Goal: Task Accomplishment & Management: Use online tool/utility

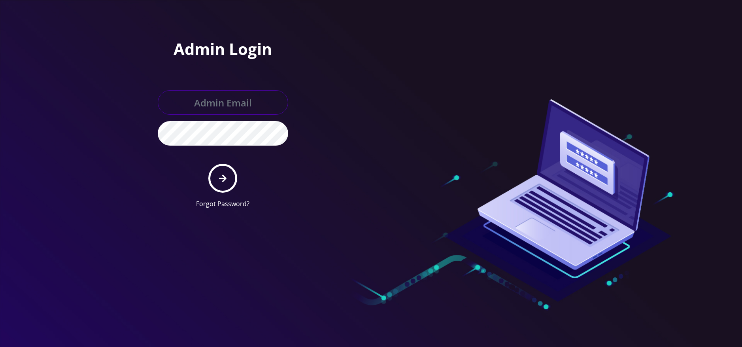
type input "[EMAIL_ADDRESS][DOMAIN_NAME]"
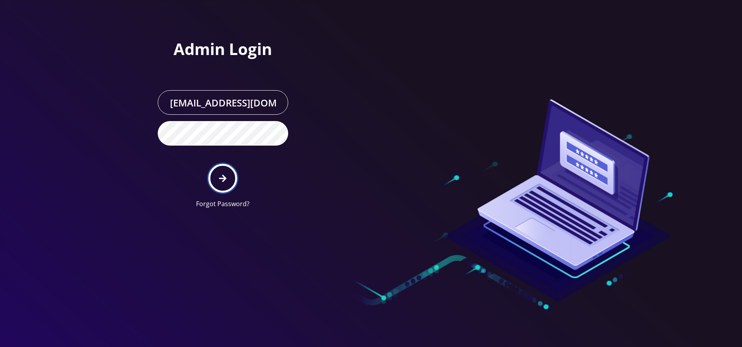
click at [220, 177] on icon "submit" at bounding box center [223, 178] width 8 height 9
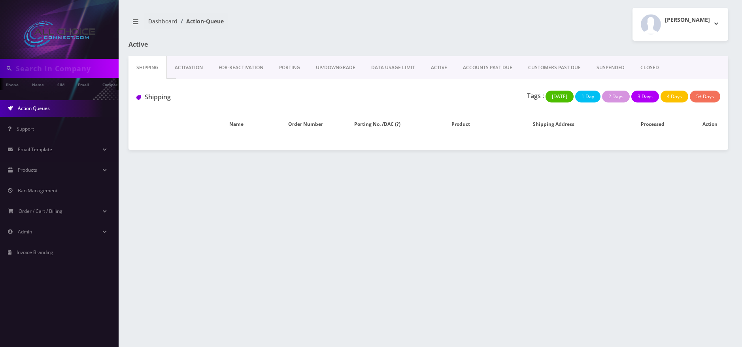
type input "7653378054"
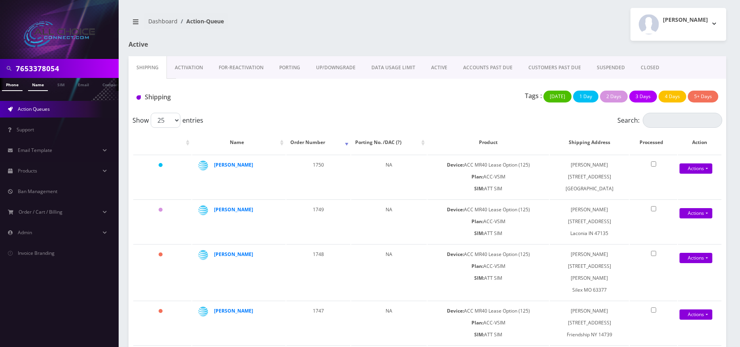
click at [40, 89] on link "Name" at bounding box center [38, 84] width 20 height 13
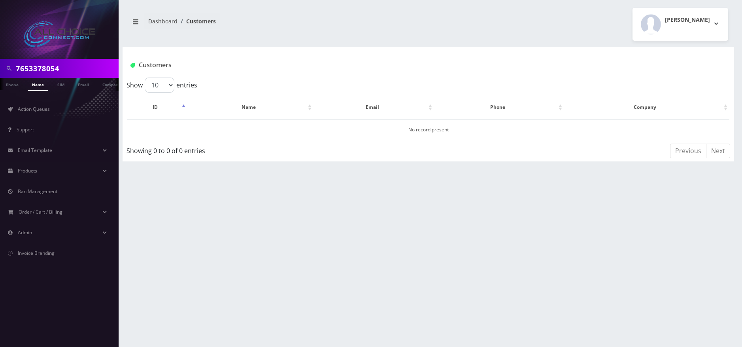
click at [29, 70] on input "7653378054" at bounding box center [66, 68] width 101 height 15
paste input "Anderson"
type input "Anderson"
click at [41, 91] on link "Name" at bounding box center [38, 84] width 20 height 13
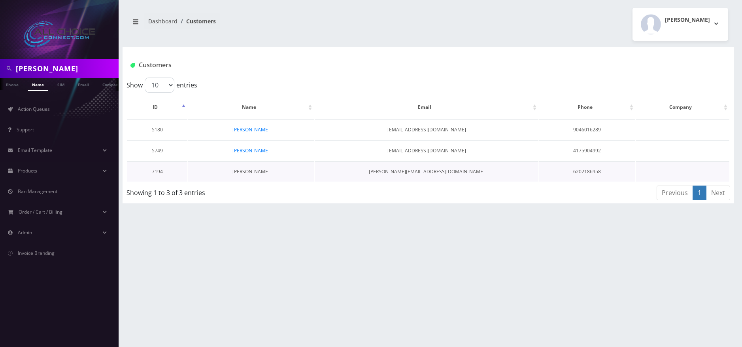
click at [247, 172] on link "Joshua Anderson" at bounding box center [250, 171] width 37 height 7
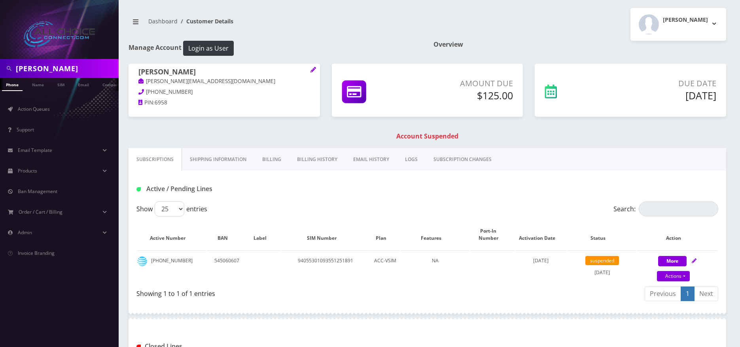
click at [268, 157] on link "Billing" at bounding box center [271, 159] width 35 height 23
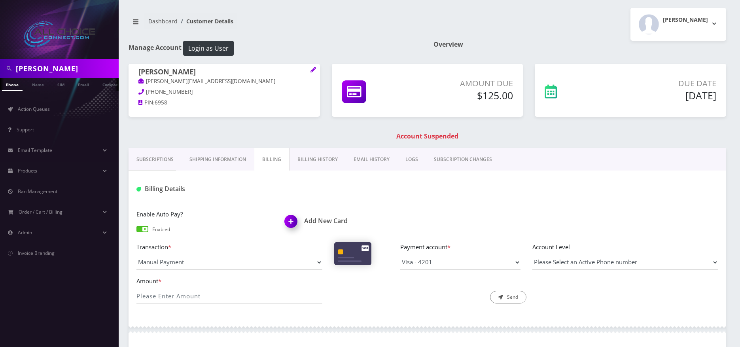
click at [287, 219] on img at bounding box center [292, 223] width 23 height 23
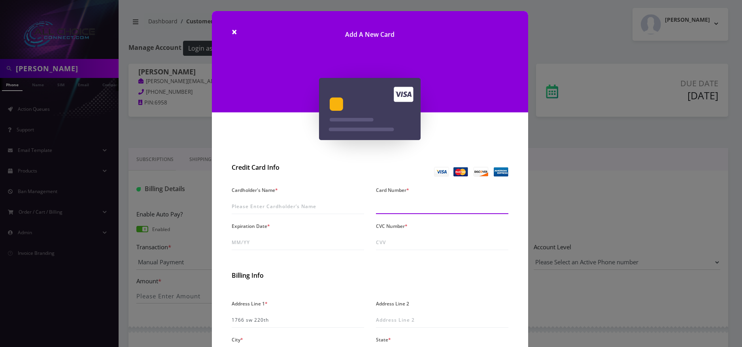
click at [411, 207] on input "Card Number *" at bounding box center [442, 206] width 132 height 15
paste input "4773 4900 2807 4201"
type input "4773 4900 2807 4201"
click at [283, 204] on input "Cardholder's Name *" at bounding box center [298, 206] width 132 height 15
type input "[PERSON_NAME]"
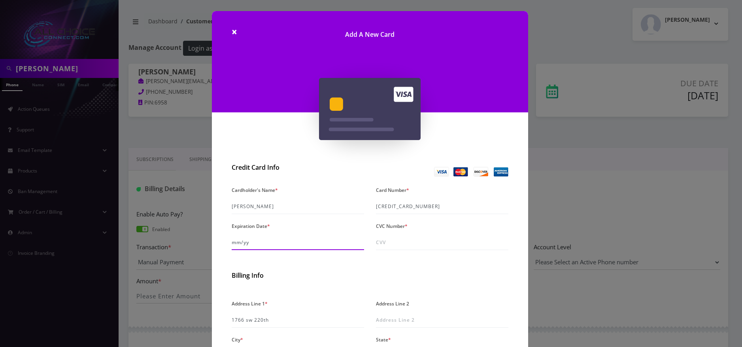
click at [244, 242] on input "Expiration Date *" at bounding box center [298, 242] width 132 height 15
type input "07/28"
click at [381, 240] on input "CVC Number *" at bounding box center [442, 242] width 132 height 15
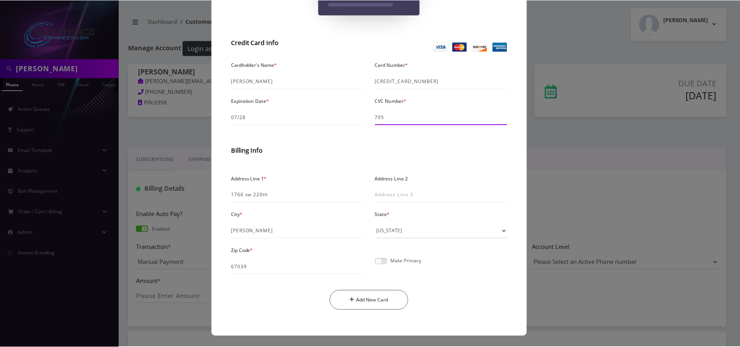
scroll to position [125, 0]
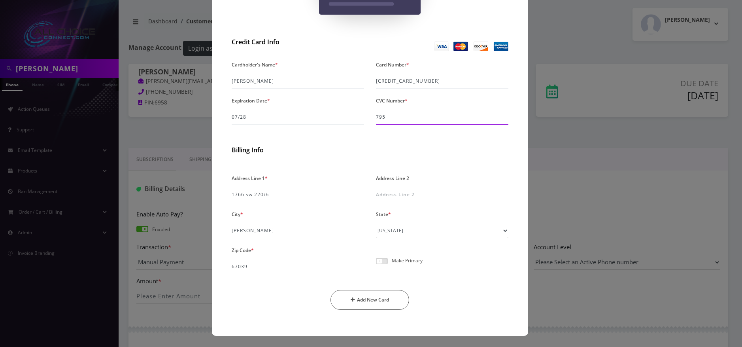
type input "795"
click at [378, 258] on span at bounding box center [382, 261] width 12 height 6
click at [376, 265] on input "checkbox" at bounding box center [376, 265] width 0 height 0
click at [380, 297] on button "Add New Card" at bounding box center [369, 300] width 79 height 20
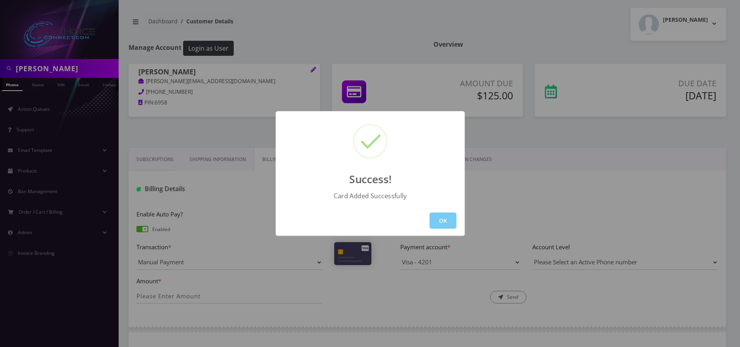
click at [441, 219] on button "OK" at bounding box center [442, 220] width 27 height 16
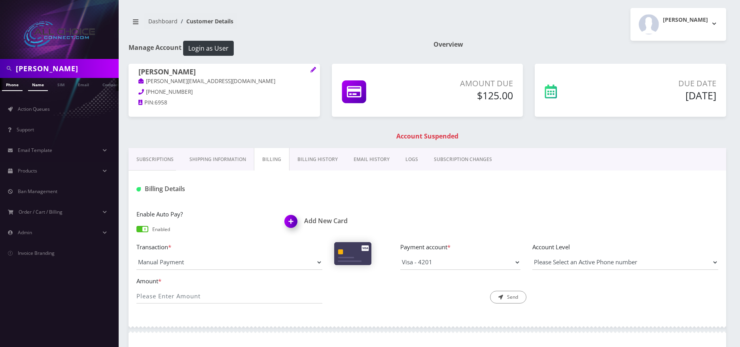
click at [38, 84] on link "Name" at bounding box center [38, 84] width 20 height 13
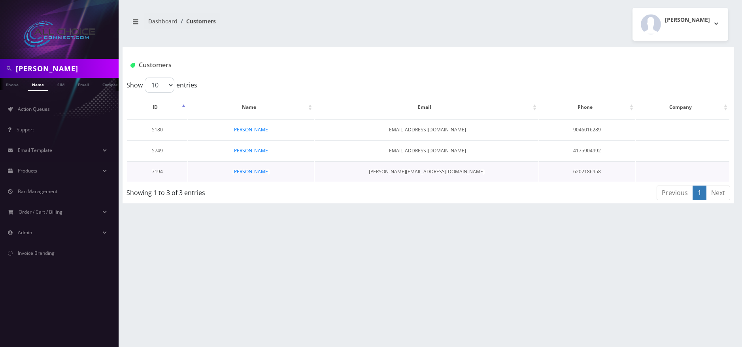
click at [252, 167] on td "[PERSON_NAME]" at bounding box center [251, 171] width 126 height 20
click at [255, 174] on link "[PERSON_NAME]" at bounding box center [250, 171] width 37 height 7
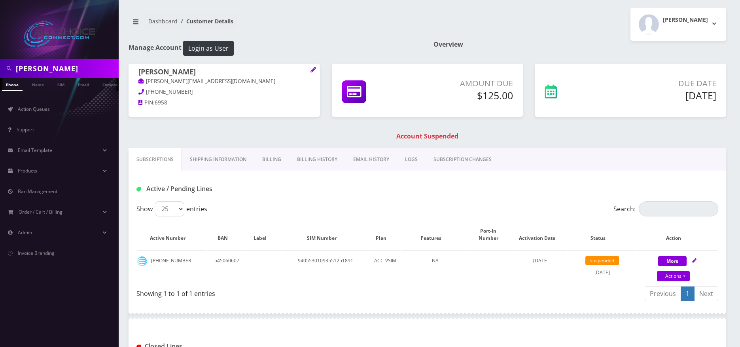
click at [275, 159] on link "Billing" at bounding box center [271, 159] width 35 height 23
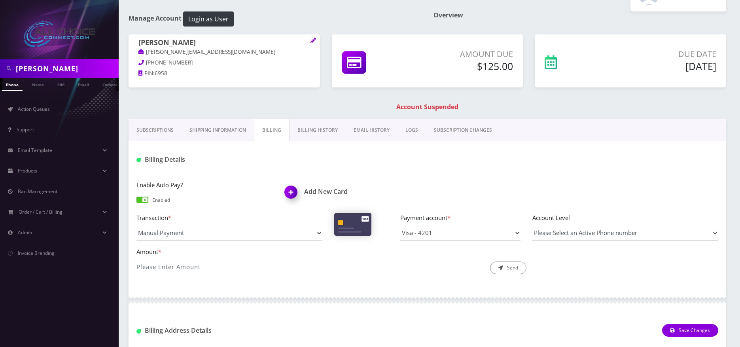
scroll to position [119, 0]
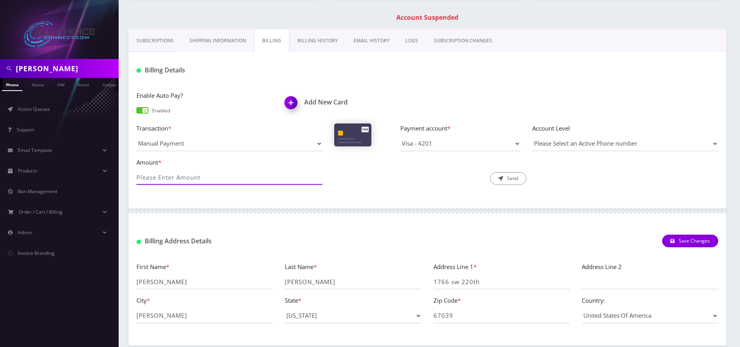
click at [180, 185] on div "Amount *" at bounding box center [229, 171] width 198 height 28
type input "125"
drag, startPoint x: 510, startPoint y: 180, endPoint x: 557, endPoint y: 208, distance: 55.1
click at [511, 180] on button "Send" at bounding box center [508, 178] width 36 height 13
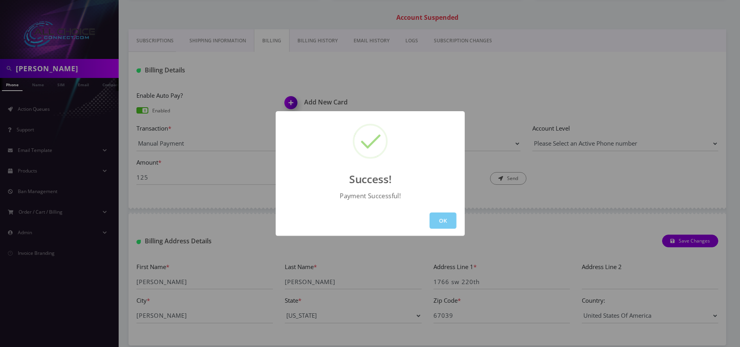
click at [443, 221] on button "OK" at bounding box center [442, 220] width 27 height 16
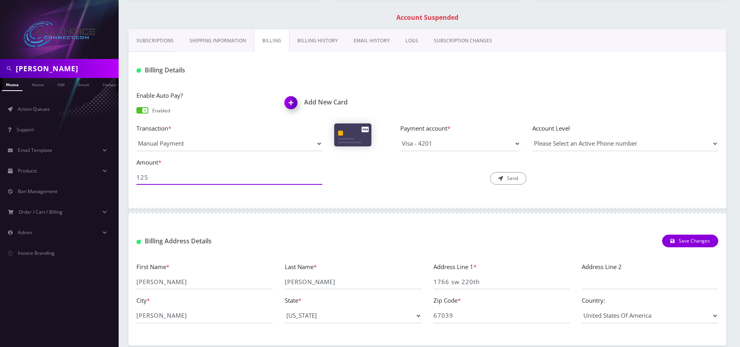
click at [205, 177] on input "125" at bounding box center [229, 177] width 186 height 15
click at [204, 148] on select "Manual Payment Custom Charge Manual Credit Custom Invoice" at bounding box center [229, 143] width 186 height 15
select select "Custom Charge"
click at [136, 136] on select "Manual Payment Custom Charge Manual Credit Custom Invoice" at bounding box center [229, 143] width 186 height 15
click at [191, 180] on input "125" at bounding box center [229, 177] width 186 height 15
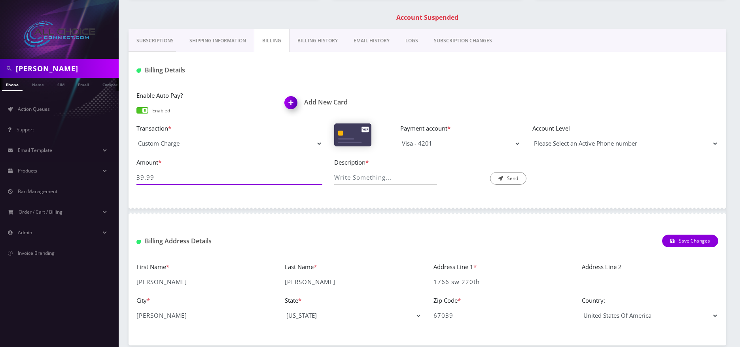
type input "39.99"
click at [387, 172] on input "Description *" at bounding box center [385, 177] width 102 height 15
click at [343, 171] on input "Description *" at bounding box center [385, 177] width 102 height 15
click at [343, 177] on input "Description *" at bounding box center [385, 177] width 102 height 15
type input "reconnect"
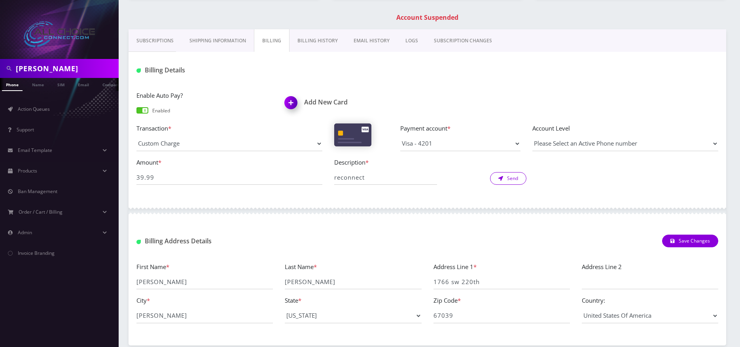
click at [504, 178] on button "Send" at bounding box center [508, 178] width 36 height 13
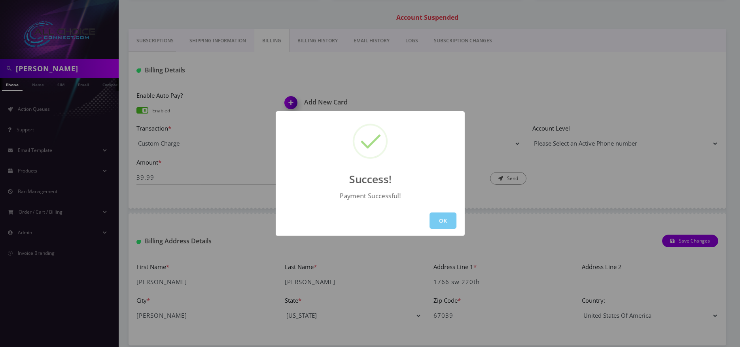
click at [451, 225] on button "OK" at bounding box center [442, 220] width 27 height 16
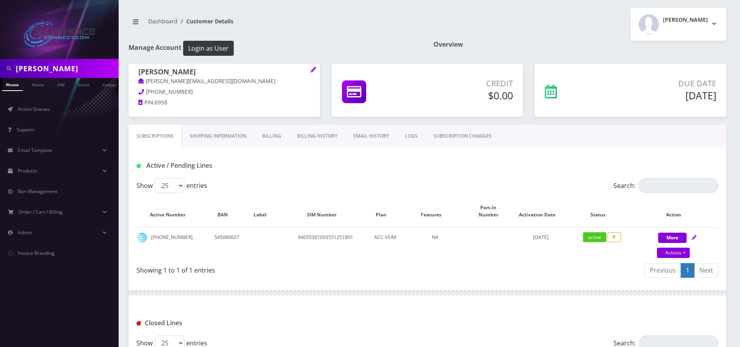
scroll to position [27, 0]
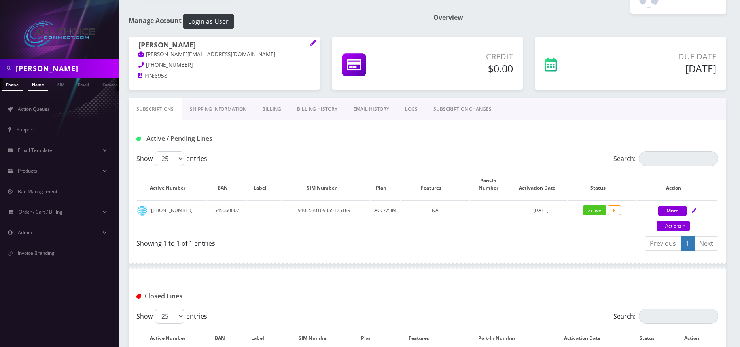
click at [40, 87] on link "Name" at bounding box center [38, 84] width 20 height 13
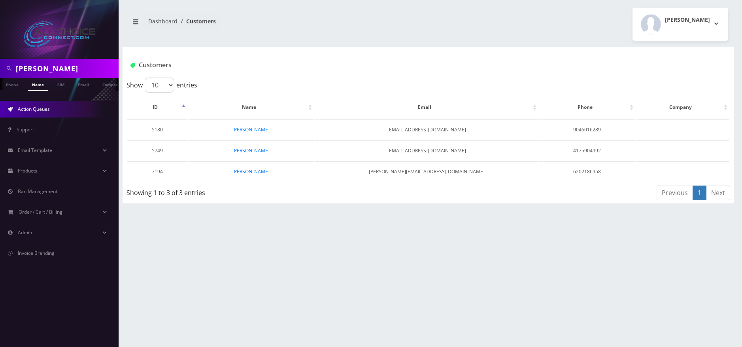
click at [37, 108] on span "Action Queues" at bounding box center [34, 109] width 32 height 7
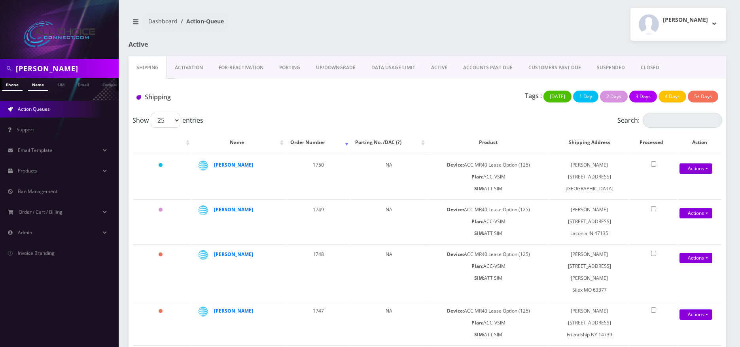
click at [39, 88] on link "Name" at bounding box center [38, 84] width 20 height 13
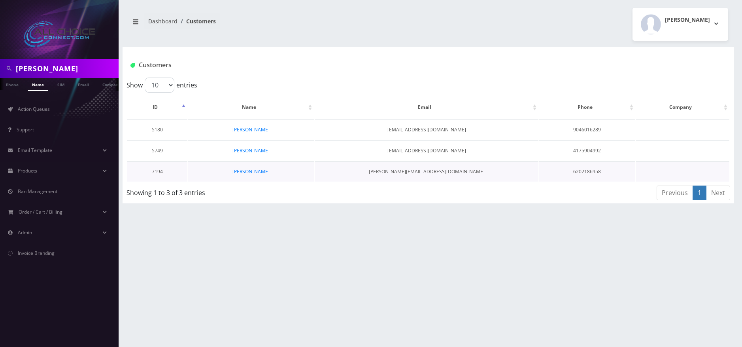
click at [251, 167] on td "Joshua Anderson" at bounding box center [251, 171] width 126 height 20
click at [253, 171] on link "Joshua Anderson" at bounding box center [250, 171] width 37 height 7
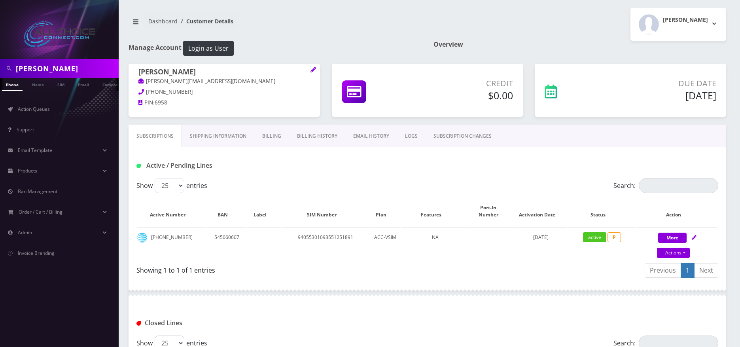
click at [42, 62] on input "Anderson" at bounding box center [66, 68] width 101 height 15
type input "[PERSON_NAME]"
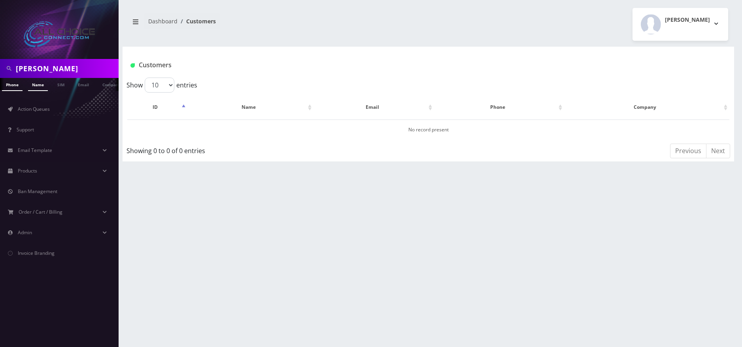
click at [35, 87] on link "Name" at bounding box center [38, 84] width 20 height 13
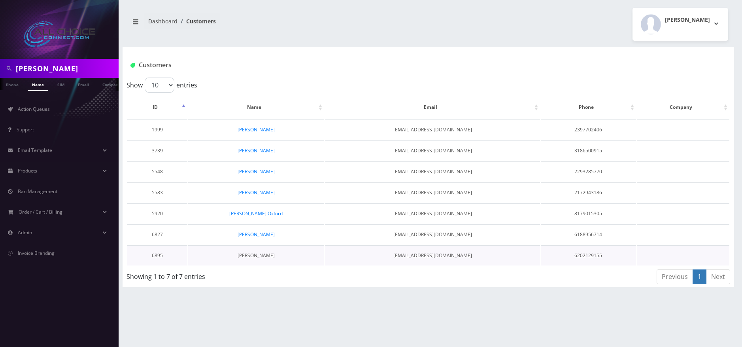
click at [263, 257] on link "[PERSON_NAME]" at bounding box center [256, 255] width 37 height 7
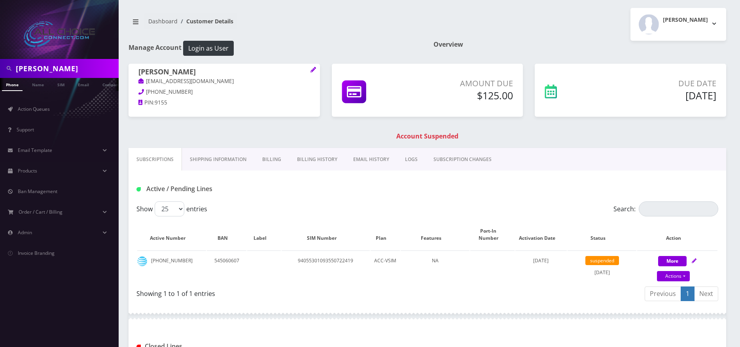
click at [421, 133] on h1 "Account Suspended" at bounding box center [426, 136] width 593 height 8
click at [602, 258] on span "suspended" at bounding box center [602, 260] width 34 height 9
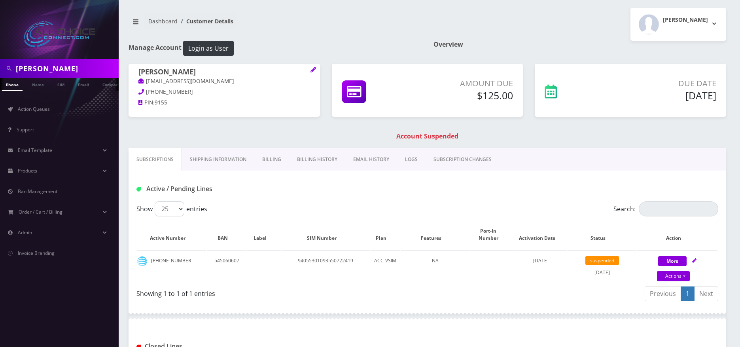
click at [485, 133] on h1 "Account Suspended" at bounding box center [426, 136] width 593 height 8
click at [268, 160] on link "Billing" at bounding box center [271, 159] width 35 height 23
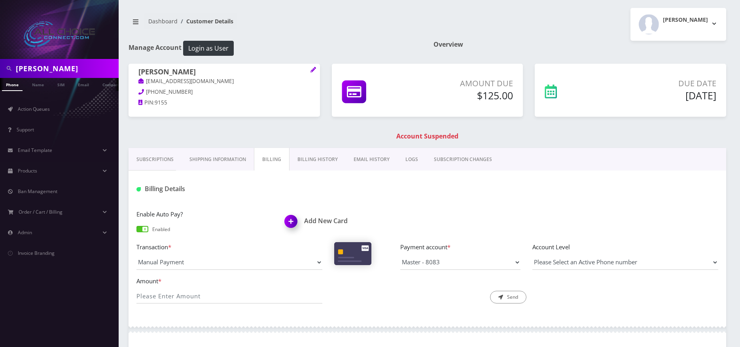
click at [290, 223] on img at bounding box center [292, 223] width 23 height 23
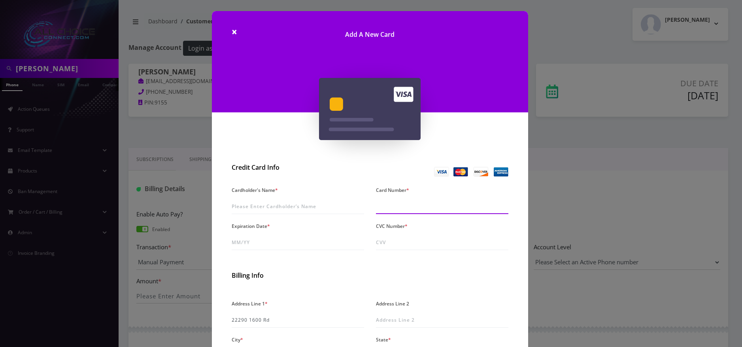
click at [414, 206] on input "Card Number *" at bounding box center [442, 206] width 132 height 15
type input "5148 6501 0228 4522"
click at [261, 244] on input "Expiration Date *" at bounding box center [298, 242] width 132 height 15
type input "07/29"
click at [380, 244] on input "CVC Number *" at bounding box center [442, 242] width 132 height 15
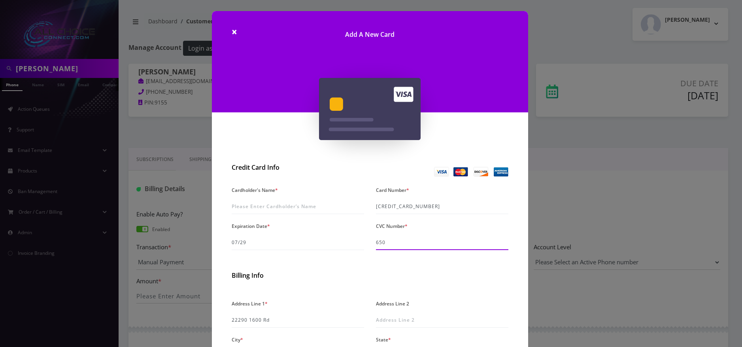
type input "650"
click at [246, 201] on input "Cardholder's Name *" at bounding box center [298, 206] width 132 height 15
type input "b"
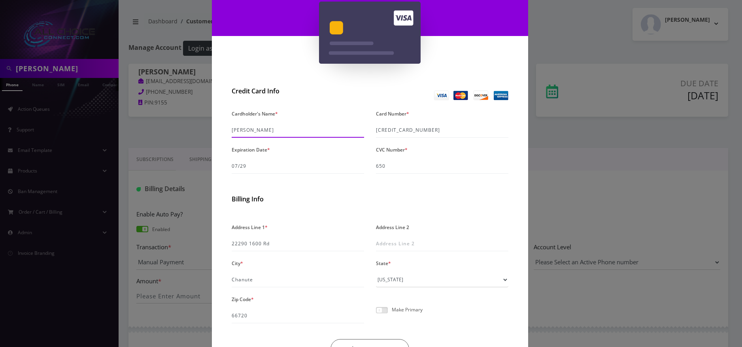
scroll to position [79, 0]
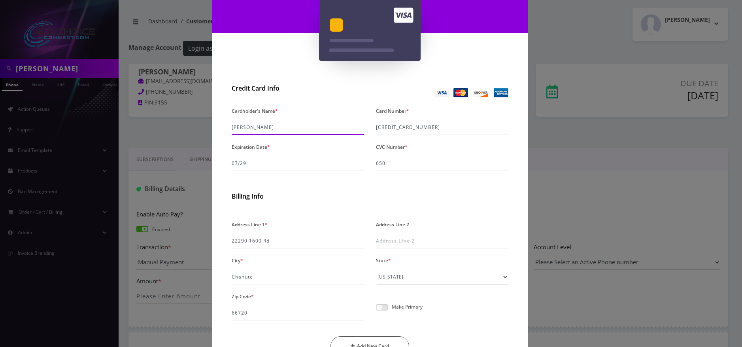
type input "[PERSON_NAME]"
click at [385, 309] on span at bounding box center [382, 307] width 12 height 6
click at [376, 311] on input "checkbox" at bounding box center [376, 311] width 0 height 0
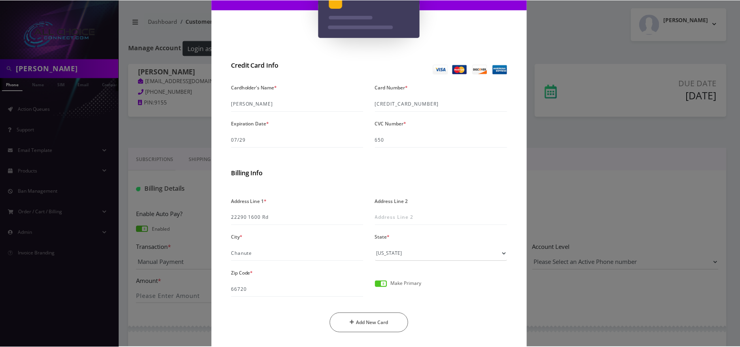
scroll to position [125, 0]
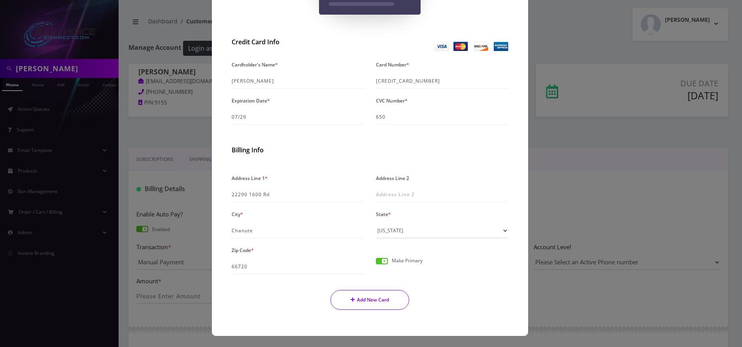
click at [380, 302] on button "Add New Card" at bounding box center [369, 300] width 79 height 20
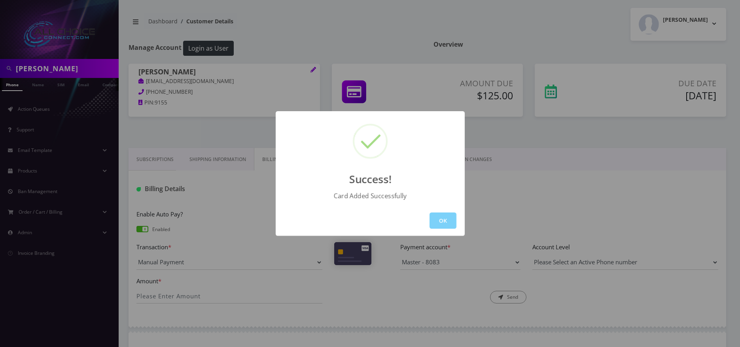
drag, startPoint x: 451, startPoint y: 234, endPoint x: 434, endPoint y: 223, distance: 20.4
click at [451, 233] on div "OK" at bounding box center [369, 220] width 189 height 30
click at [454, 215] on button "OK" at bounding box center [442, 220] width 27 height 16
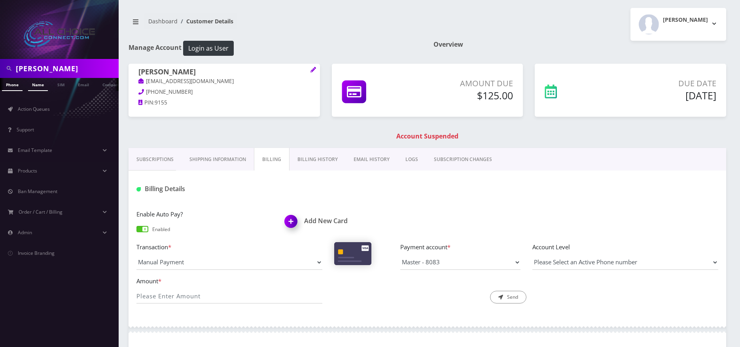
click at [34, 85] on link "Name" at bounding box center [38, 84] width 20 height 13
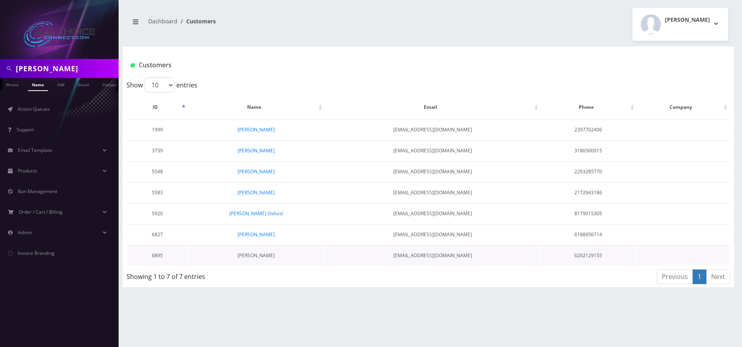
click at [263, 255] on link "[PERSON_NAME]" at bounding box center [256, 255] width 37 height 7
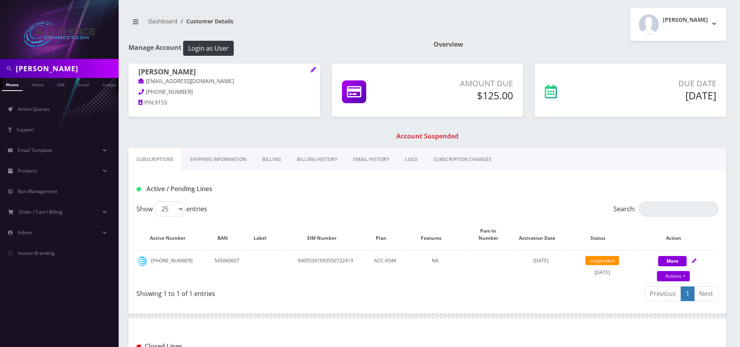
click at [278, 159] on link "Billing" at bounding box center [271, 159] width 35 height 23
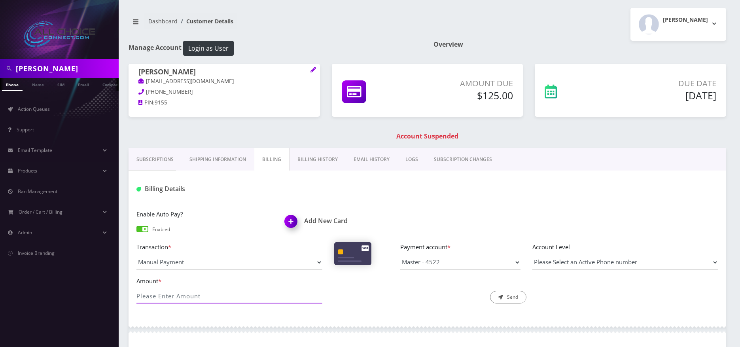
drag, startPoint x: 176, startPoint y: 299, endPoint x: 180, endPoint y: 290, distance: 9.4
click at [176, 299] on input "Amount *" at bounding box center [229, 295] width 186 height 15
type input "125"
click at [519, 297] on button "Send" at bounding box center [508, 297] width 36 height 13
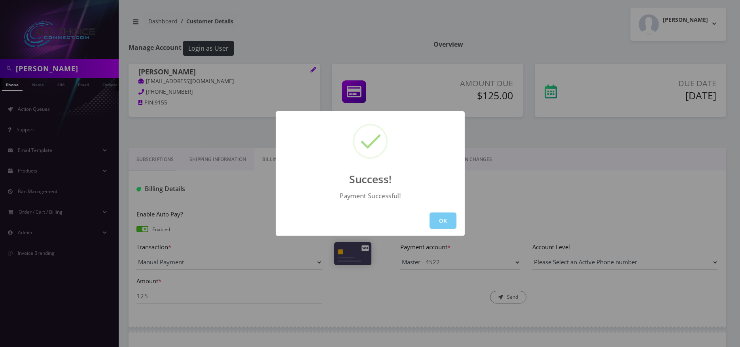
click at [443, 215] on button "OK" at bounding box center [442, 220] width 27 height 16
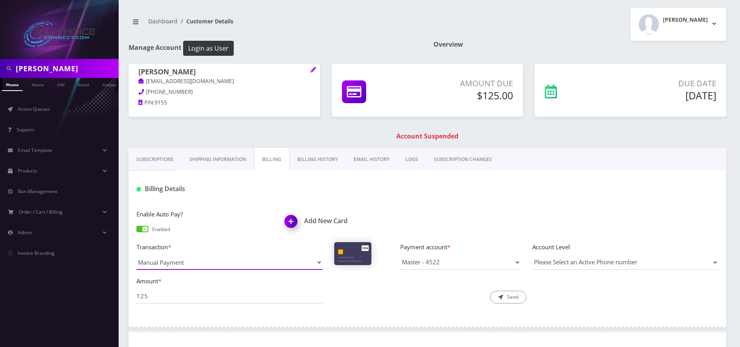
drag, startPoint x: 240, startPoint y: 260, endPoint x: 223, endPoint y: 266, distance: 18.1
click at [240, 260] on select "Manual Payment Custom Charge Manual Credit Custom Invoice" at bounding box center [229, 262] width 186 height 15
select select "Custom Charge"
click at [136, 255] on select "Manual Payment Custom Charge Manual Credit Custom Invoice" at bounding box center [229, 262] width 186 height 15
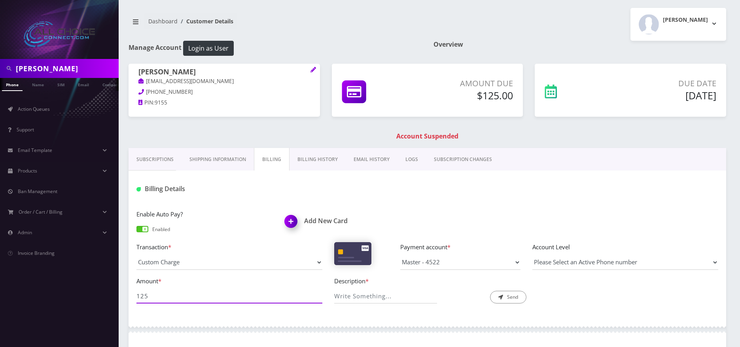
click at [192, 292] on input "125" at bounding box center [229, 295] width 186 height 15
type input "39.99"
click at [382, 295] on input "Description *" at bounding box center [385, 295] width 102 height 15
type input "Reopen Account"
click at [511, 292] on button "Send" at bounding box center [508, 297] width 36 height 13
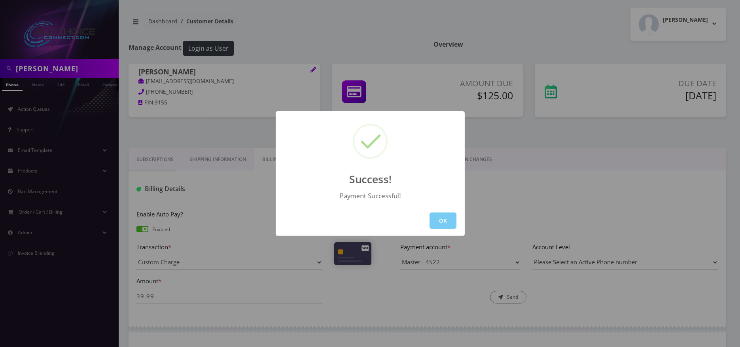
click at [449, 222] on button "OK" at bounding box center [442, 220] width 27 height 16
